Goal: Task Accomplishment & Management: Manage account settings

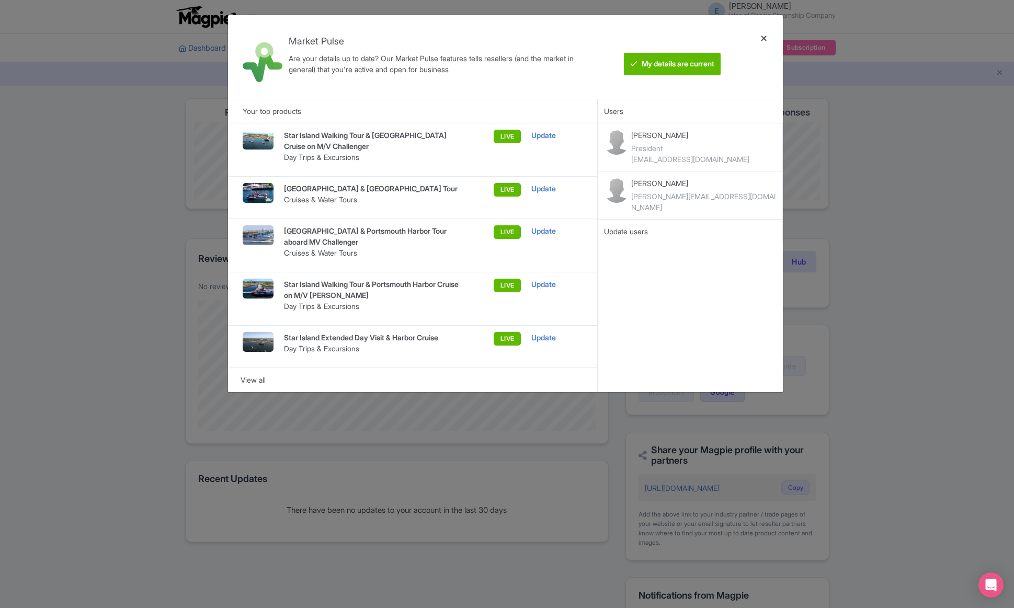
click at [766, 37] on div at bounding box center [764, 57] width 25 height 67
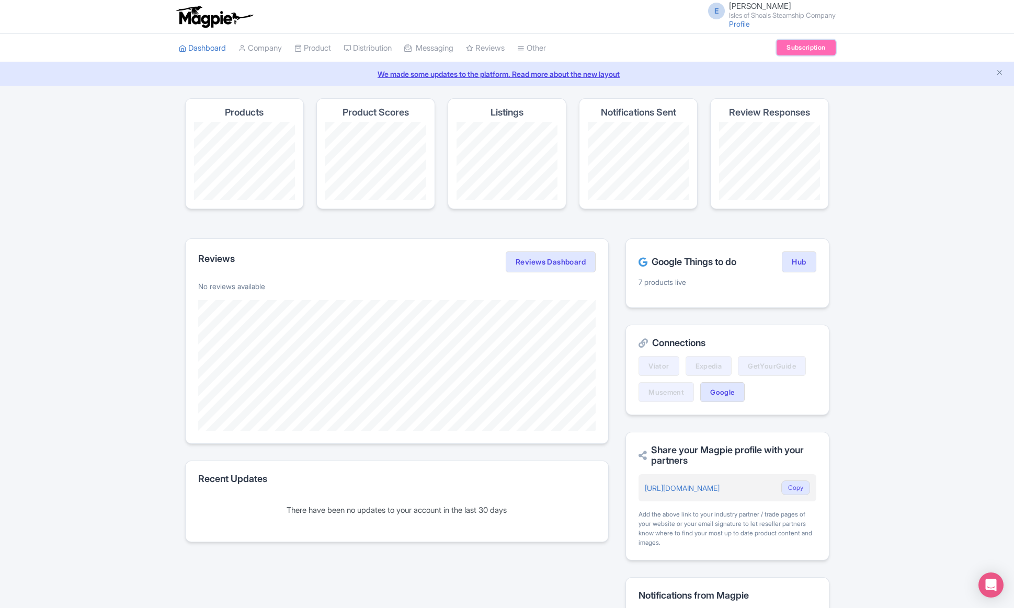
click at [807, 50] on link "Subscription" at bounding box center [806, 48] width 59 height 16
click at [759, 60] on ul "Dashboard Company Product My Products Image Library Rate Sheets Distribution Ma…" at bounding box center [508, 48] width 670 height 28
click at [734, 23] on link "Profile" at bounding box center [739, 23] width 21 height 9
click at [650, 81] on div "We made some updates to the platform. Read more about the new layout" at bounding box center [507, 74] width 1014 height 24
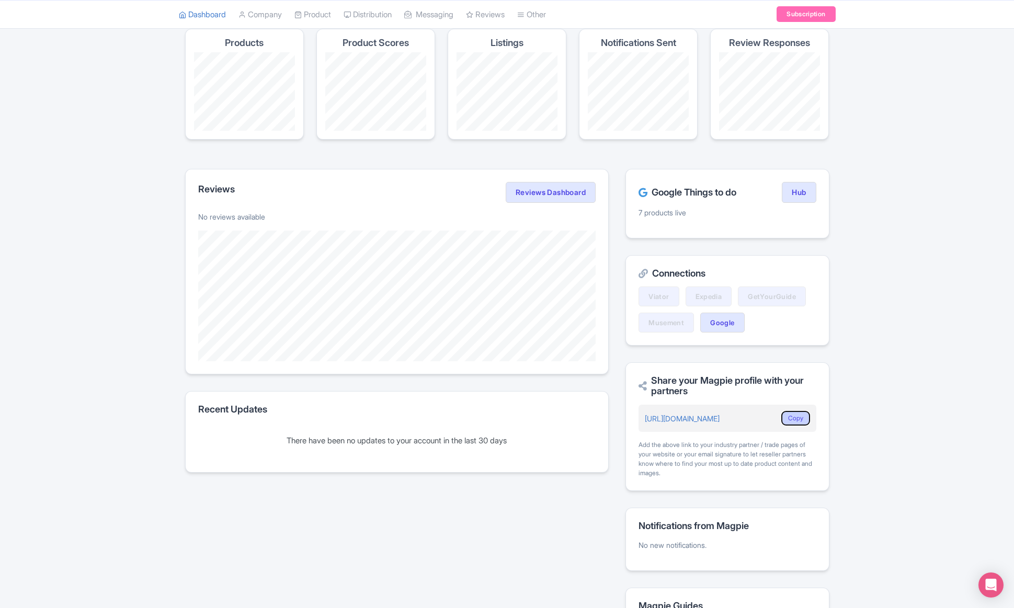
click at [793, 417] on button "Copy" at bounding box center [796, 418] width 29 height 15
click at [798, 417] on button "Copy" at bounding box center [796, 418] width 29 height 15
click at [720, 419] on link "[URL][DOMAIN_NAME]" at bounding box center [682, 418] width 75 height 9
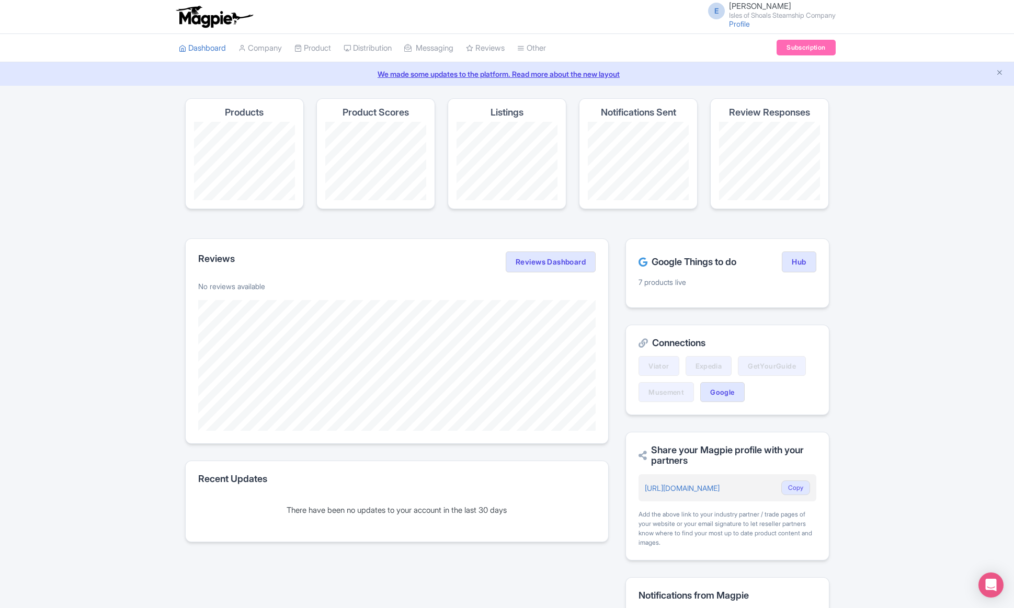
click at [691, 84] on div "We made some updates to the platform. Read more about the new layout" at bounding box center [507, 74] width 1014 height 24
click at [805, 48] on link "Subscription" at bounding box center [806, 48] width 59 height 16
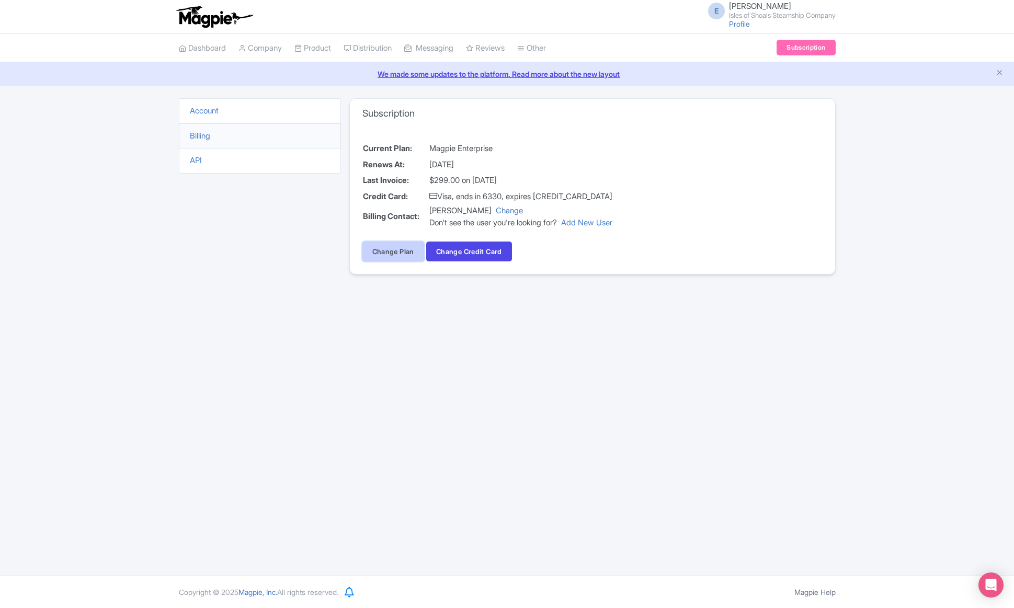
click at [397, 258] on link "Change Plan" at bounding box center [394, 252] width 62 height 20
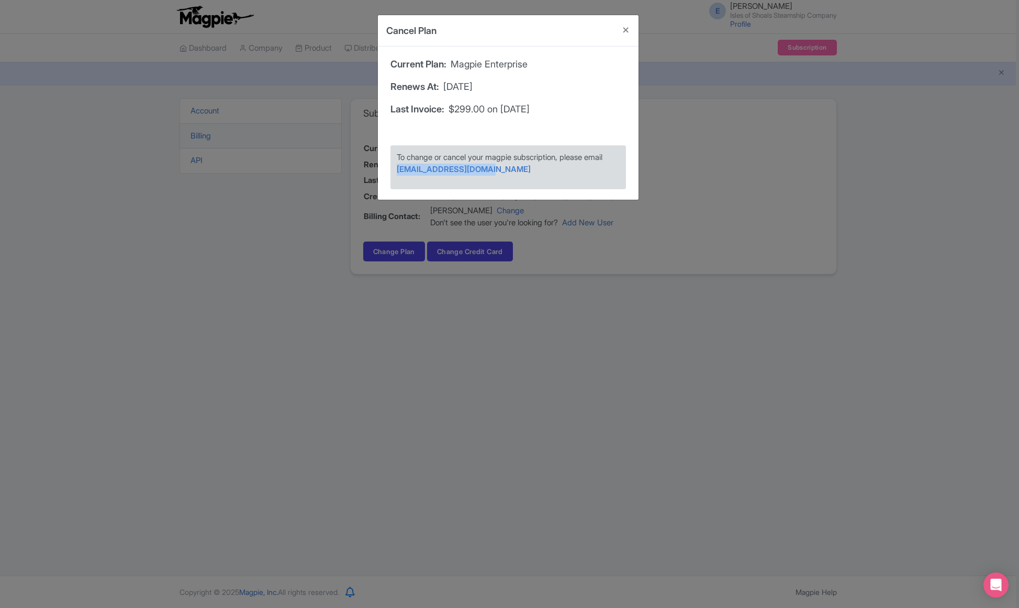
drag, startPoint x: 494, startPoint y: 169, endPoint x: 389, endPoint y: 167, distance: 105.7
click at [389, 167] on div "To change or cancel your magpie subscription, please email support@magpie.travel" at bounding box center [508, 167] width 256 height 65
copy link "support@magpie.travel"
click at [627, 30] on button "Close" at bounding box center [625, 30] width 25 height 30
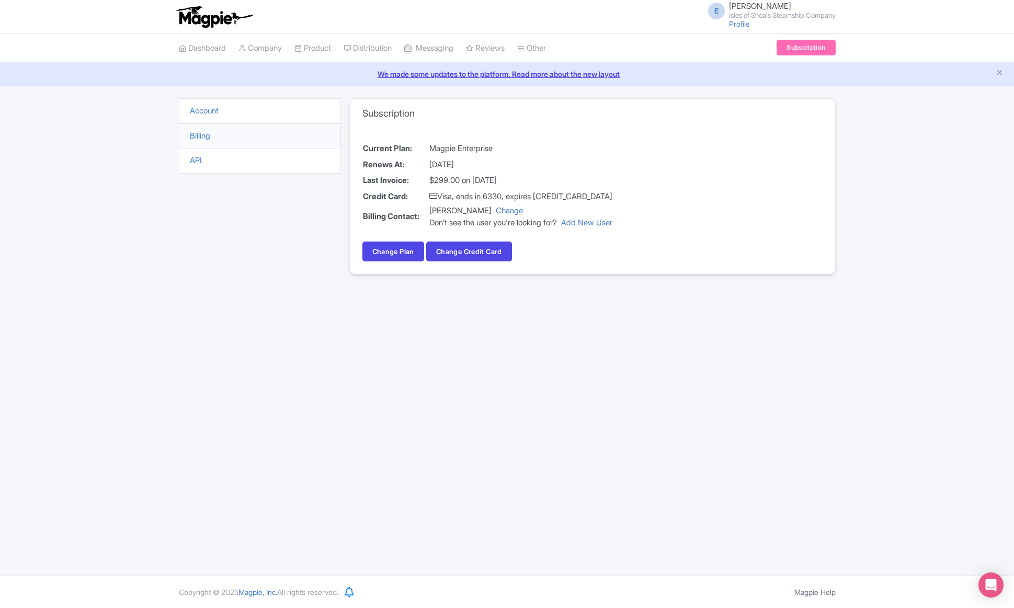
click at [221, 111] on li "Account" at bounding box center [260, 111] width 162 height 26
click at [217, 113] on link "Account" at bounding box center [204, 111] width 29 height 10
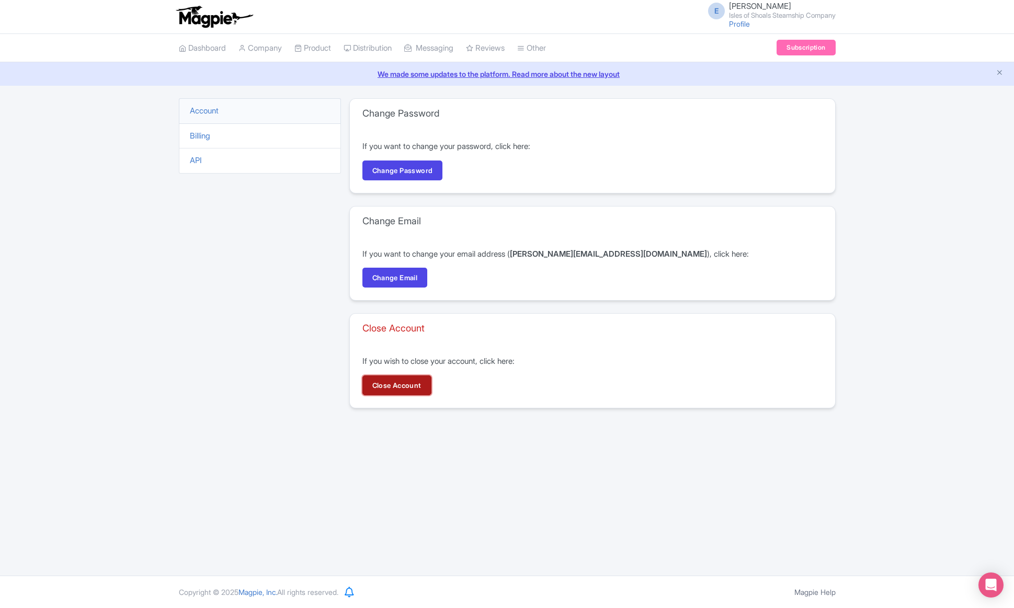
click at [405, 388] on link "Close Account" at bounding box center [397, 386] width 69 height 20
click at [806, 50] on link "Subscription" at bounding box center [806, 48] width 59 height 16
click at [214, 46] on link "Dashboard" at bounding box center [202, 48] width 47 height 29
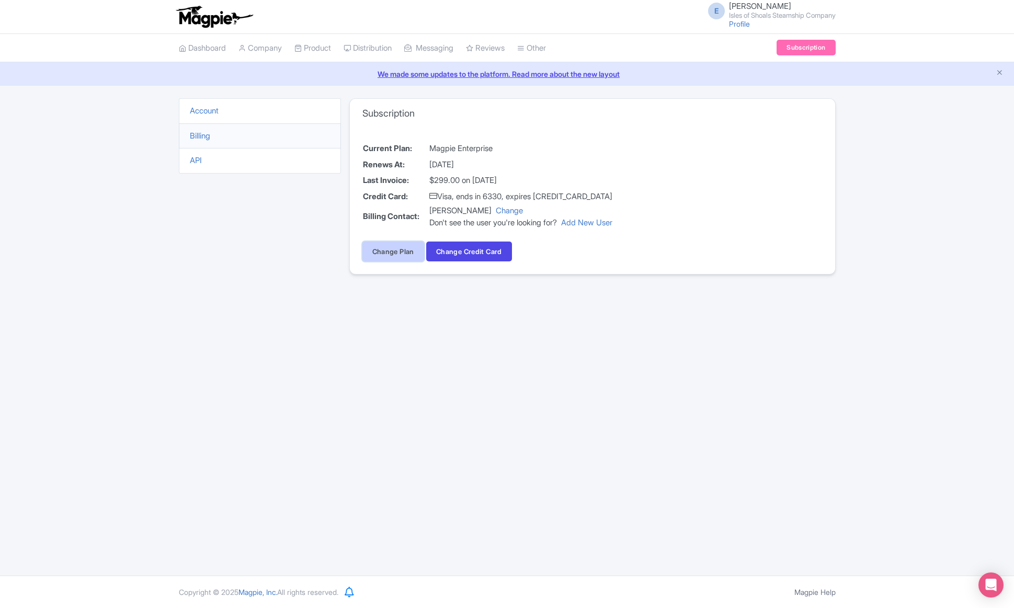
click at [399, 253] on link "Change Plan" at bounding box center [394, 252] width 62 height 20
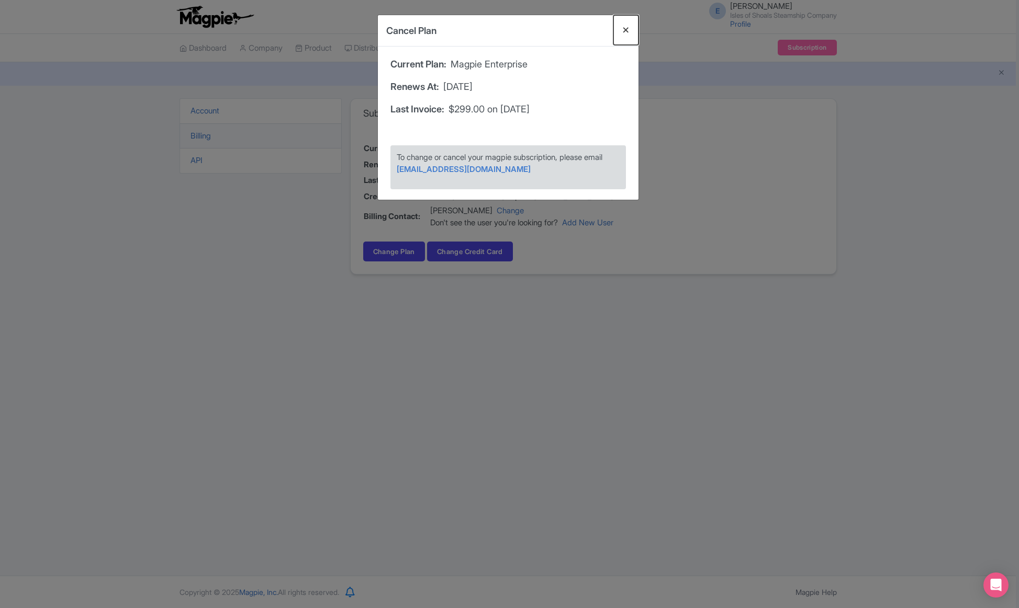
click at [627, 33] on button "Close" at bounding box center [625, 30] width 25 height 30
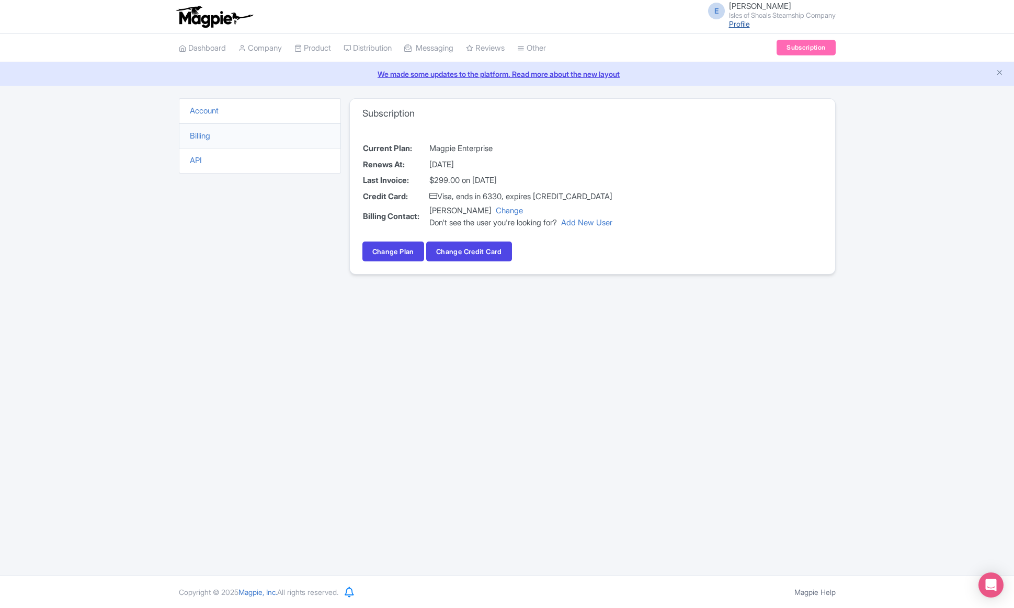
click at [729, 25] on link "Profile" at bounding box center [739, 23] width 21 height 9
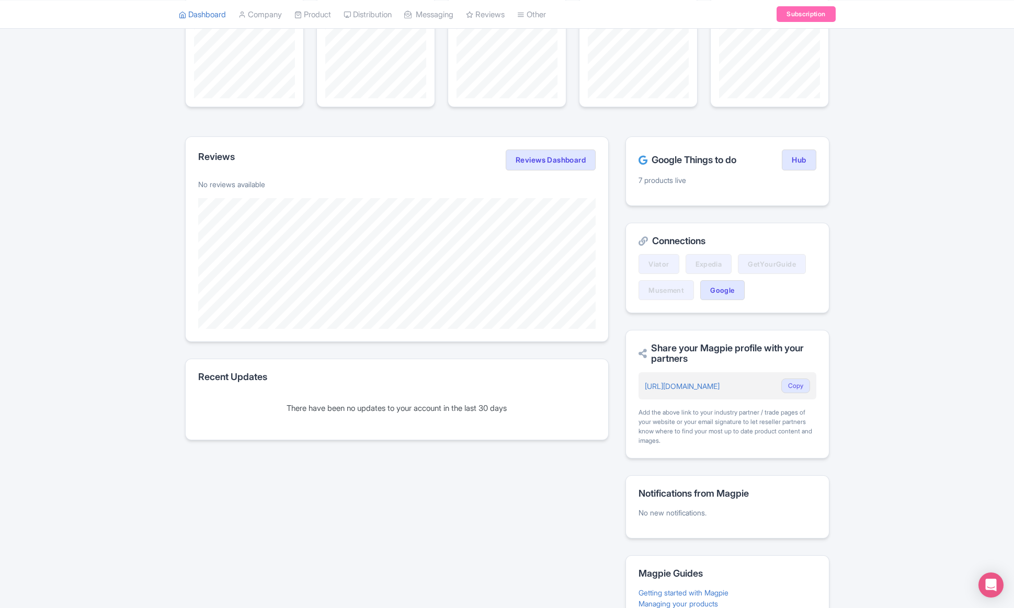
scroll to position [190, 0]
